Goal: Task Accomplishment & Management: Manage account settings

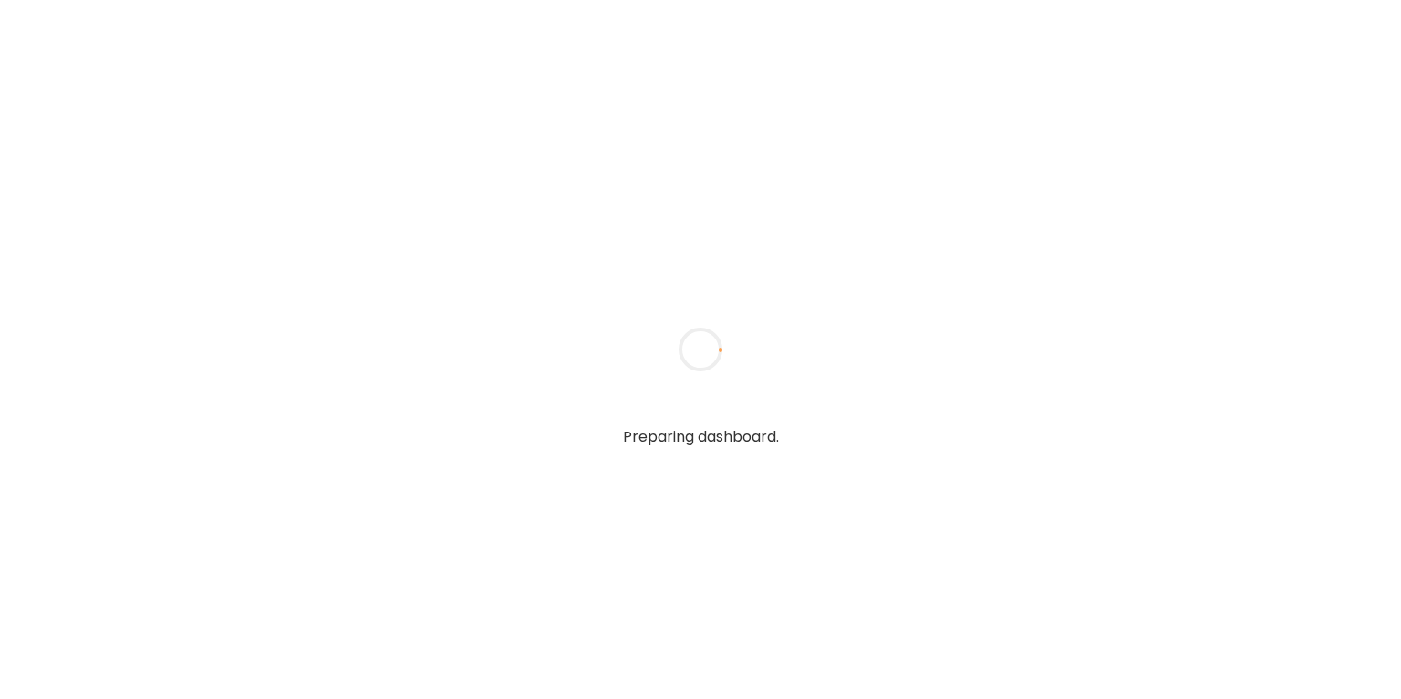
type input "**********"
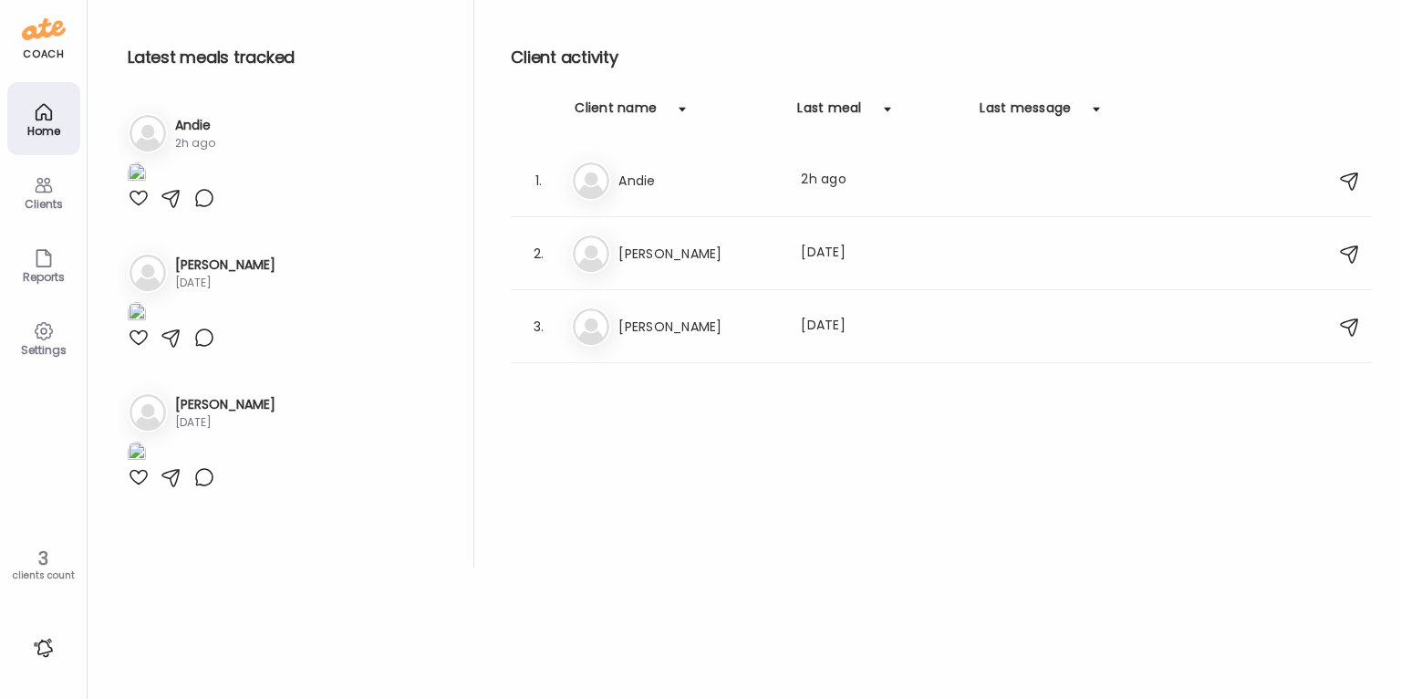
click at [588, 408] on div "Client activity Client name Last meal Last message 1. An Andie Last meal: 2h ag…" at bounding box center [941, 283] width 861 height 567
click at [44, 205] on div "Clients" at bounding box center [44, 204] width 66 height 12
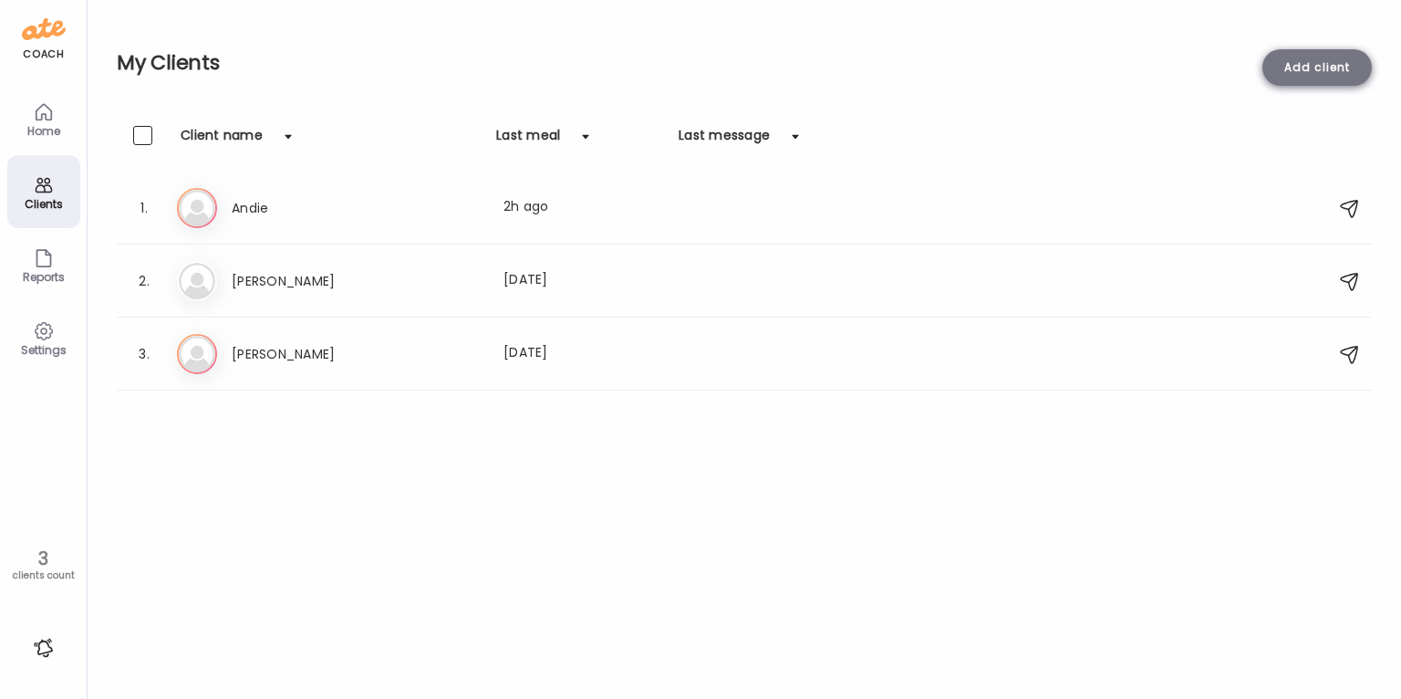
click at [1336, 84] on div "Add client" at bounding box center [1316, 67] width 109 height 36
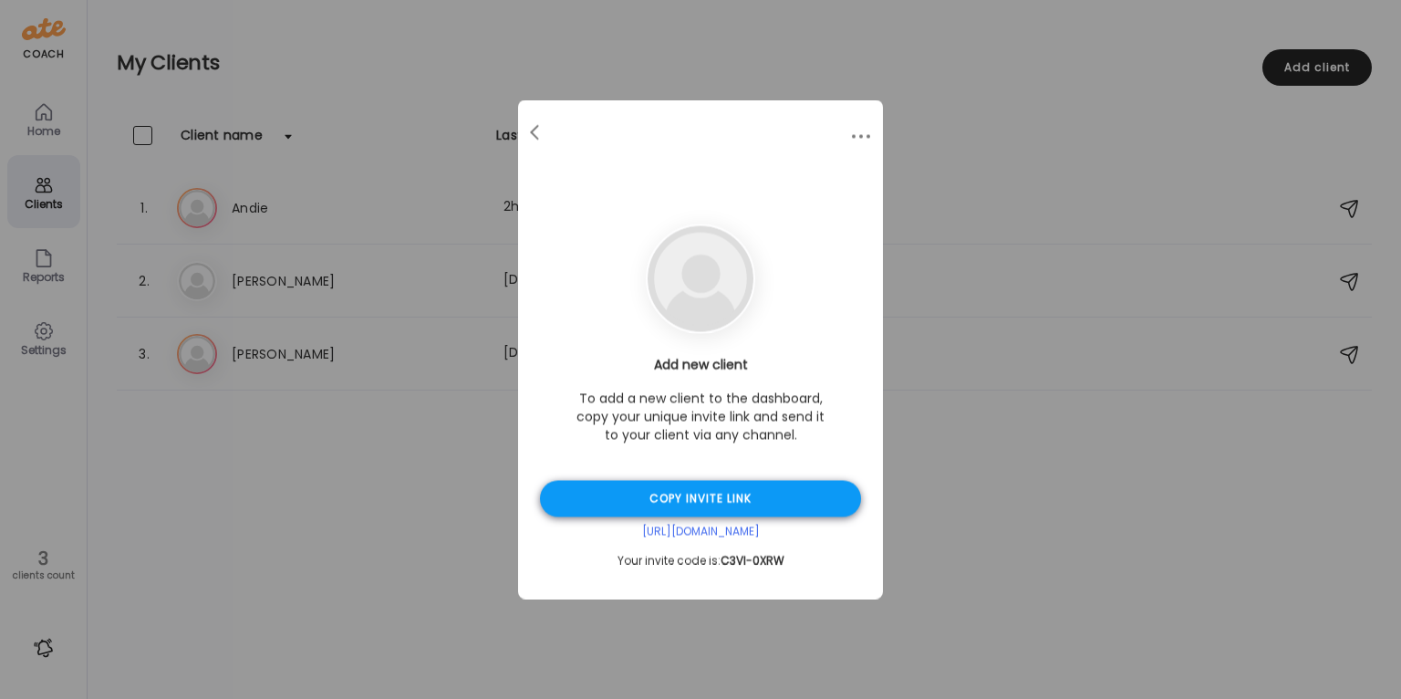
click at [730, 506] on div "Copy invite link" at bounding box center [700, 499] width 321 height 36
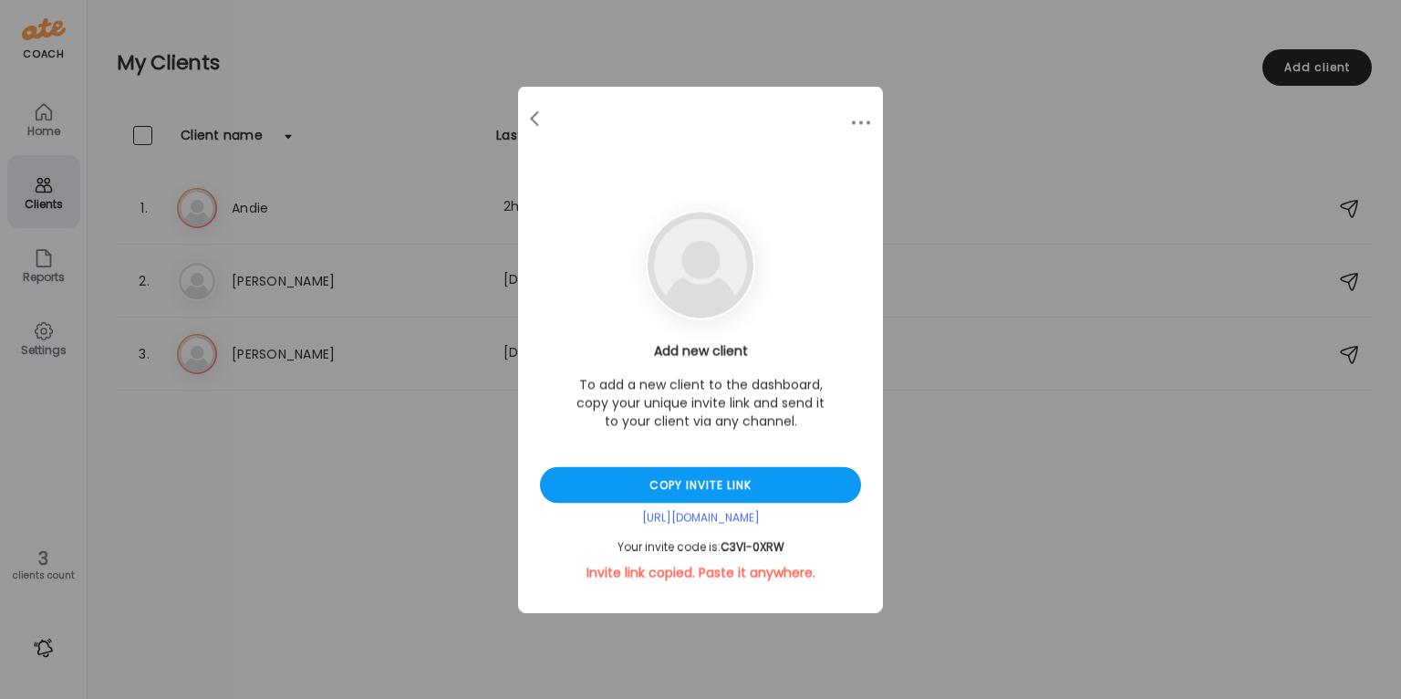
click at [761, 546] on span "C3VI-0XRW" at bounding box center [752, 547] width 64 height 16
click at [751, 515] on div "[URL][DOMAIN_NAME]" at bounding box center [700, 519] width 321 height 16
click at [751, 549] on span "C3VI-0XRW" at bounding box center [752, 547] width 64 height 16
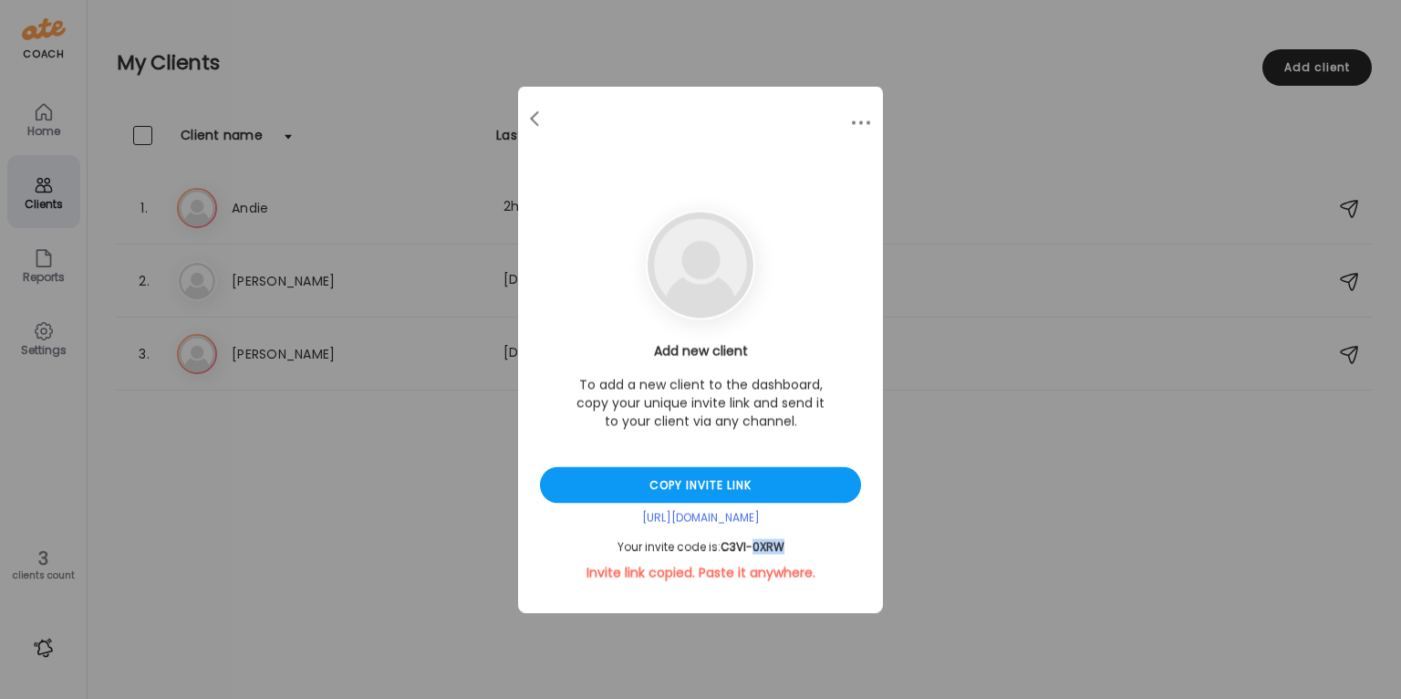
click at [751, 549] on span "C3VI-0XRW" at bounding box center [752, 547] width 64 height 16
copy div "Your invite code is: C3VI-0XRW"
